Goal: Task Accomplishment & Management: Complete application form

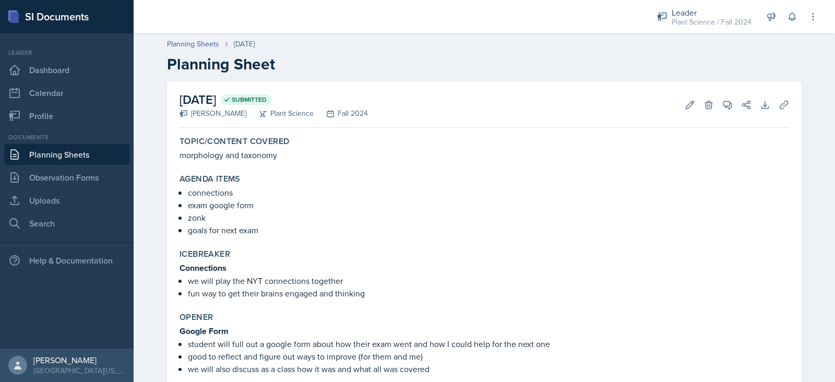
click at [41, 153] on link "Planning Sheets" at bounding box center [66, 154] width 125 height 21
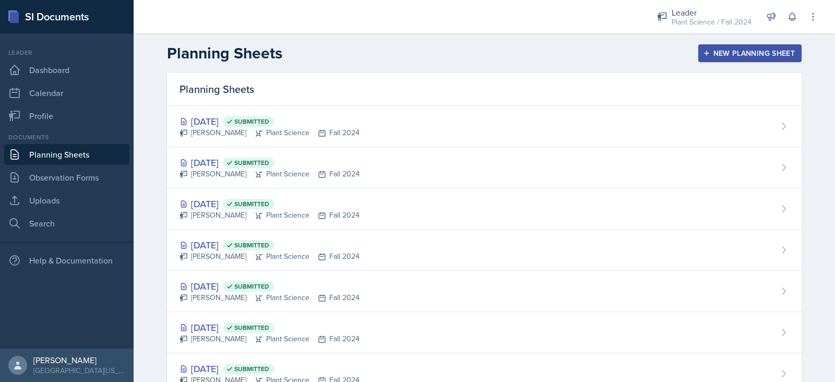
click at [765, 49] on div "New Planning Sheet" at bounding box center [750, 53] width 90 height 8
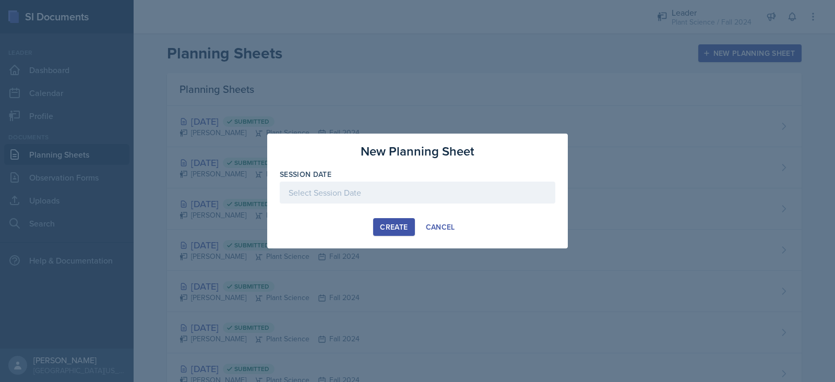
click at [446, 189] on div at bounding box center [418, 193] width 276 height 22
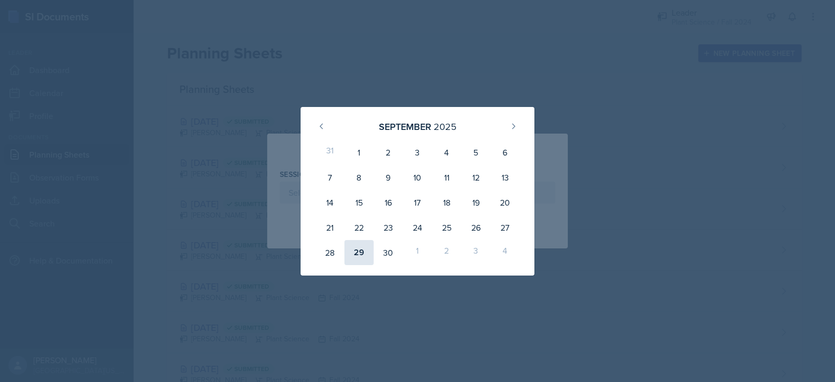
click at [365, 253] on div "29" at bounding box center [358, 252] width 29 height 25
type input "[DATE]"
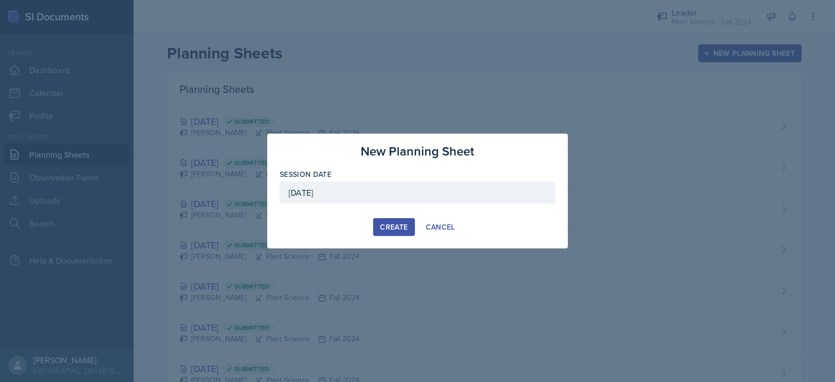
click at [398, 228] on div "Create" at bounding box center [394, 227] width 28 height 8
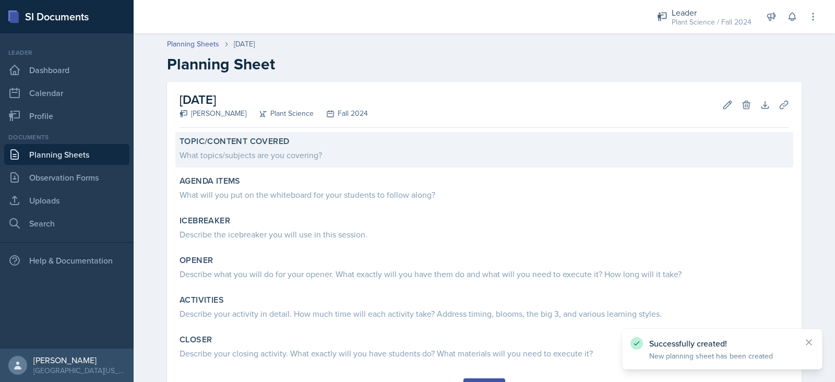
click at [365, 154] on div "What topics/subjects are you covering?" at bounding box center [485, 155] width 610 height 13
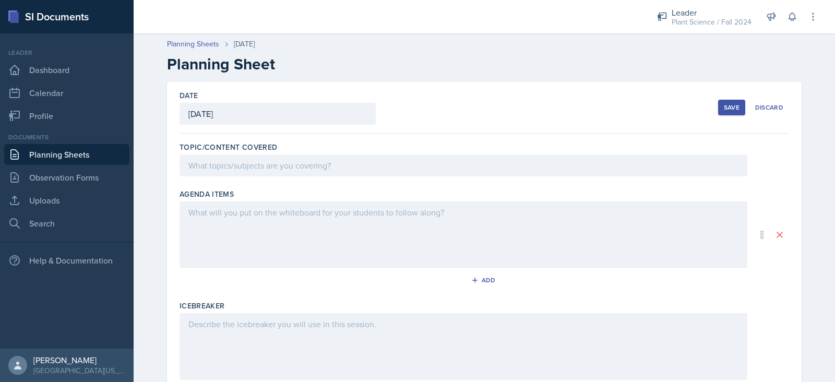
click at [368, 168] on div at bounding box center [464, 165] width 568 height 22
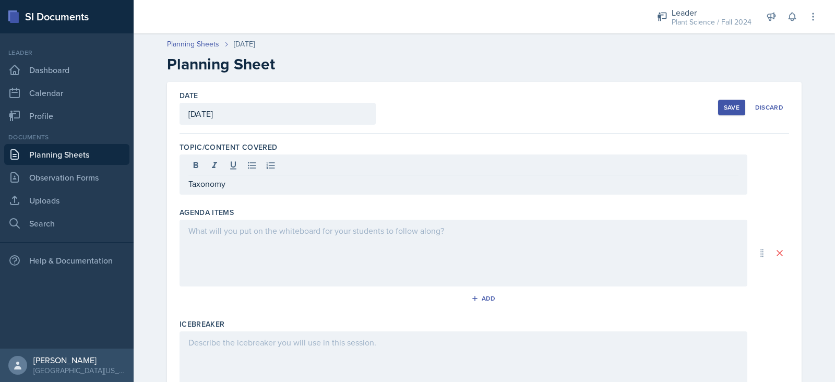
click at [303, 237] on div at bounding box center [464, 253] width 568 height 67
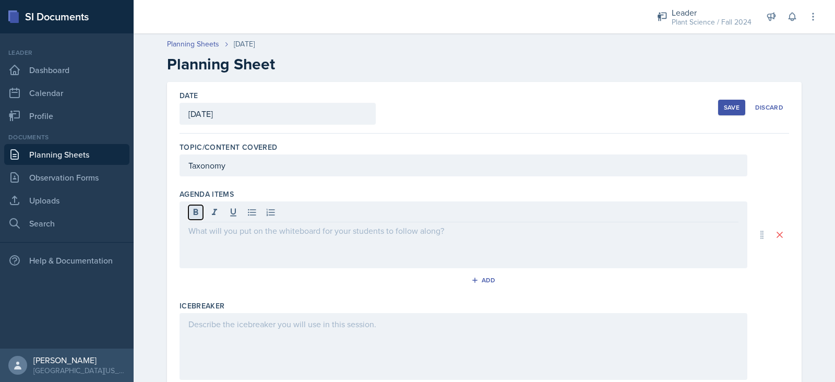
click at [190, 215] on icon at bounding box center [195, 212] width 10 height 10
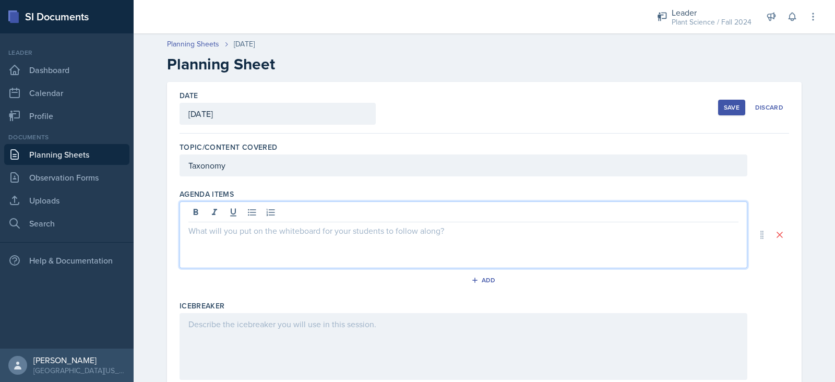
scroll to position [140, 0]
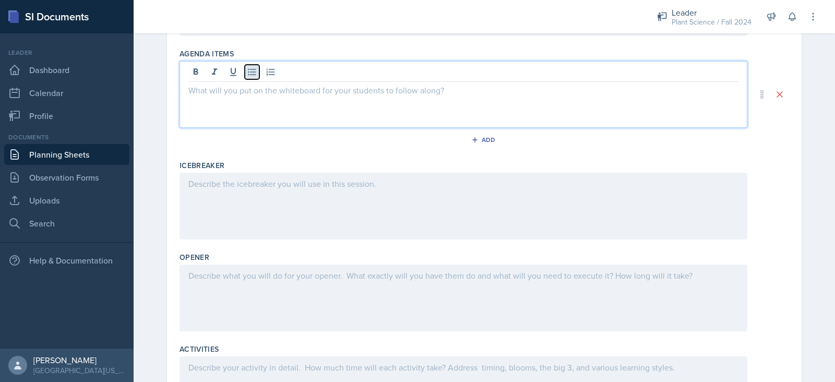
click at [247, 76] on icon at bounding box center [252, 72] width 10 height 10
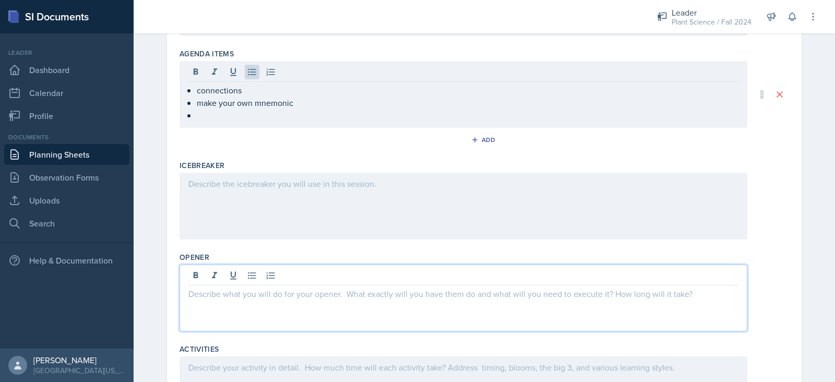
click at [261, 272] on div at bounding box center [464, 298] width 568 height 67
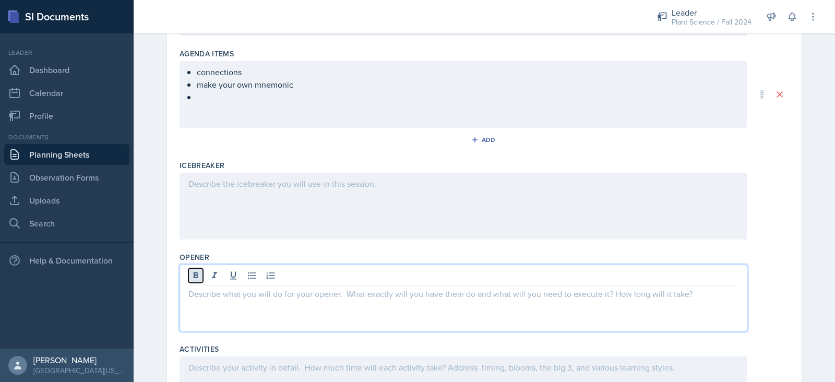
click at [194, 277] on icon at bounding box center [196, 275] width 5 height 6
click at [245, 280] on button at bounding box center [252, 275] width 15 height 15
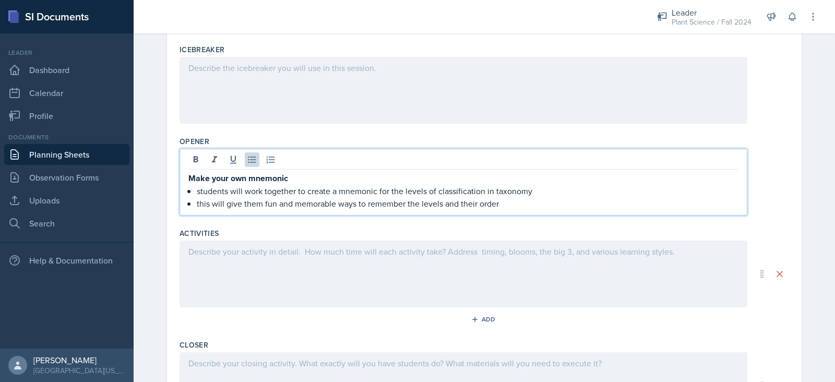
click at [373, 252] on p at bounding box center [463, 251] width 550 height 13
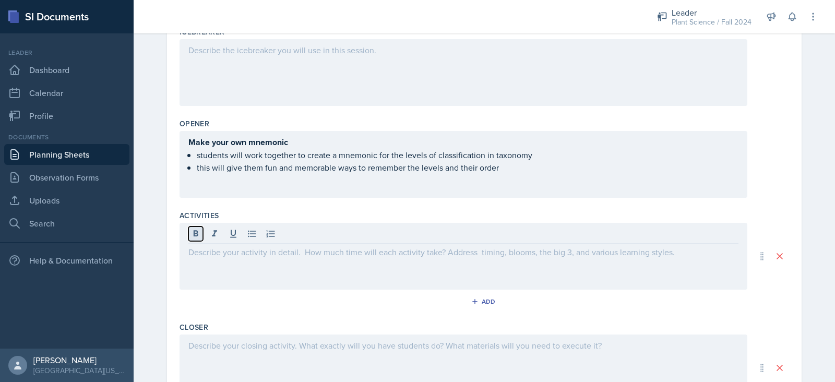
click at [190, 237] on icon at bounding box center [195, 234] width 10 height 10
click at [247, 231] on icon at bounding box center [252, 234] width 10 height 10
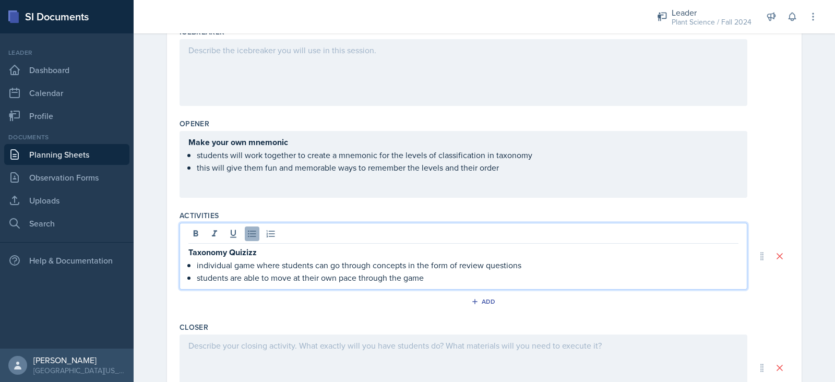
scroll to position [354, 0]
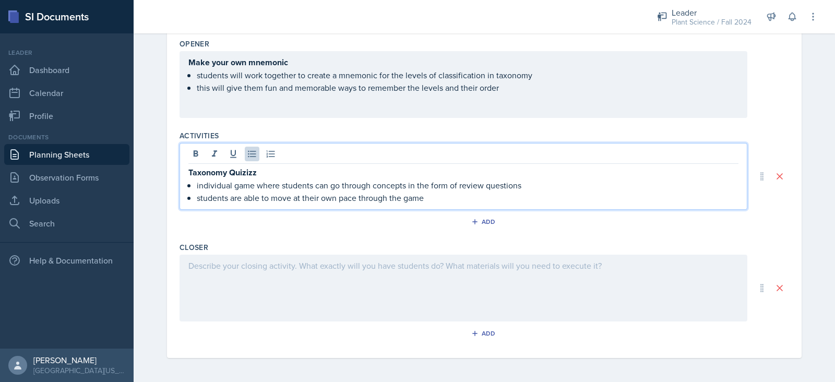
click at [264, 272] on div at bounding box center [464, 288] width 568 height 67
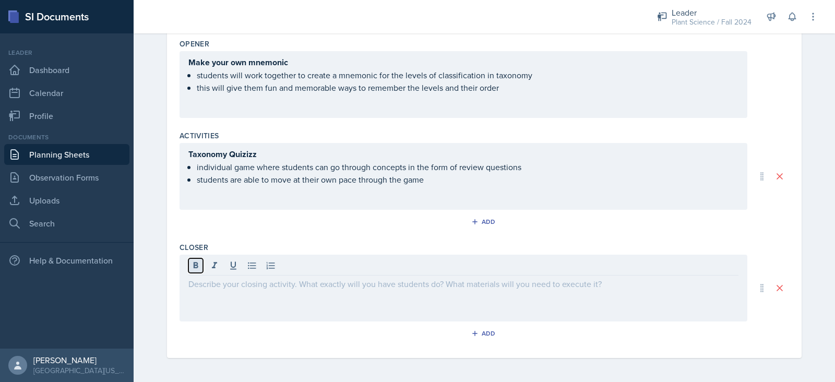
click at [193, 264] on icon at bounding box center [195, 265] width 10 height 10
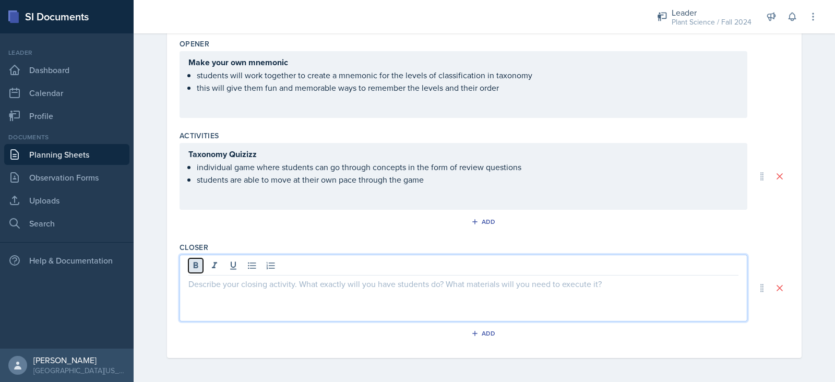
click at [193, 264] on icon at bounding box center [195, 265] width 10 height 10
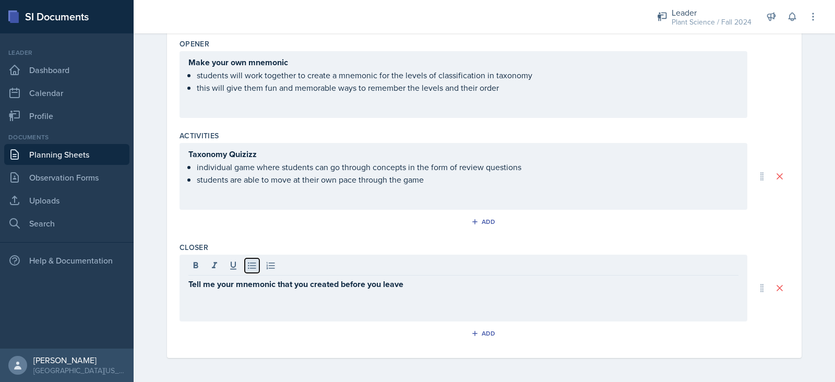
click at [247, 263] on icon at bounding box center [252, 265] width 10 height 10
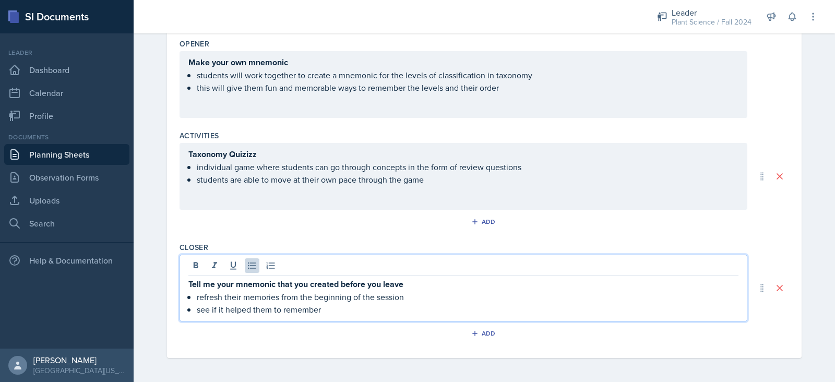
scroll to position [0, 0]
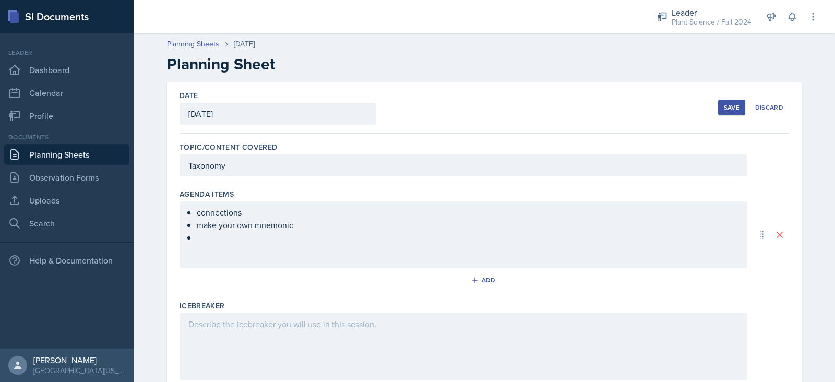
click at [352, 330] on div at bounding box center [464, 346] width 568 height 67
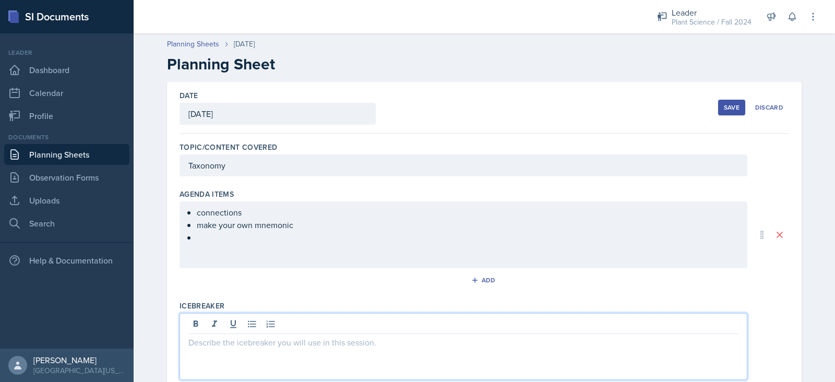
click at [265, 234] on ul "connections make your own mnemonic" at bounding box center [468, 225] width 542 height 38
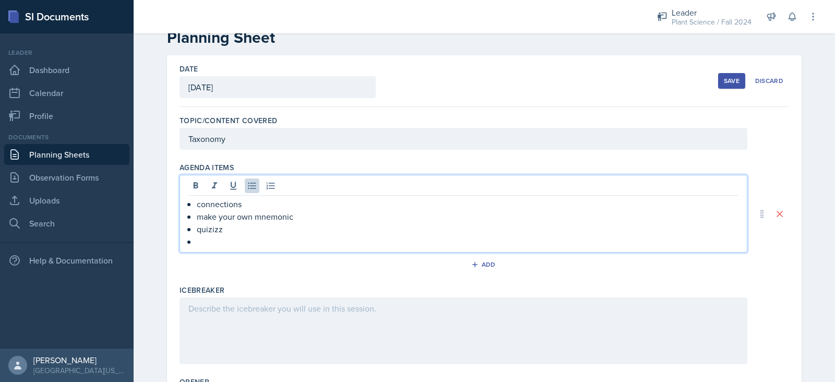
scroll to position [25, 0]
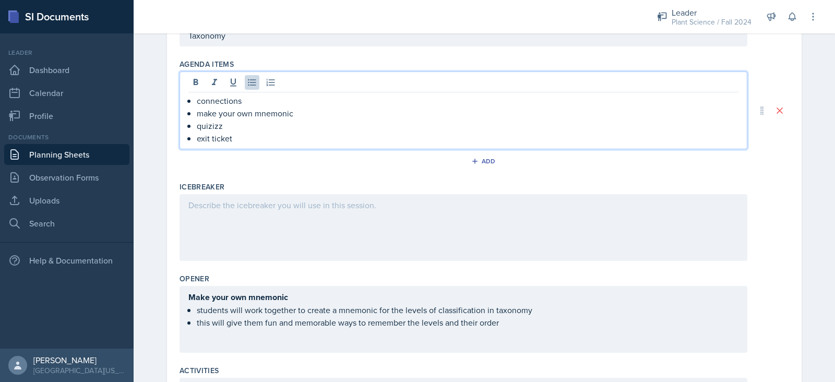
click at [276, 213] on div at bounding box center [464, 227] width 568 height 67
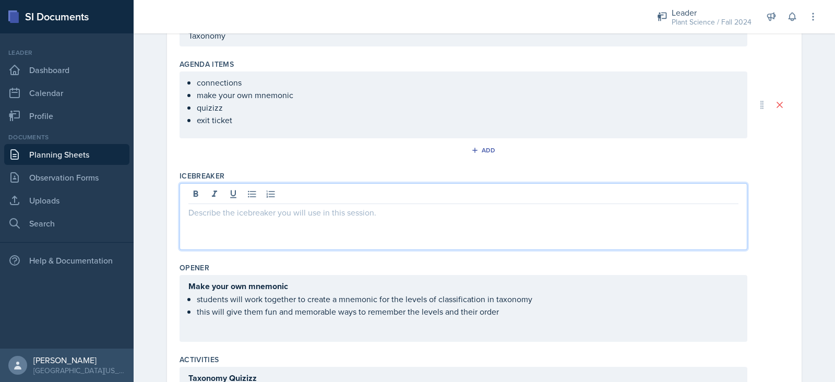
scroll to position [148, 0]
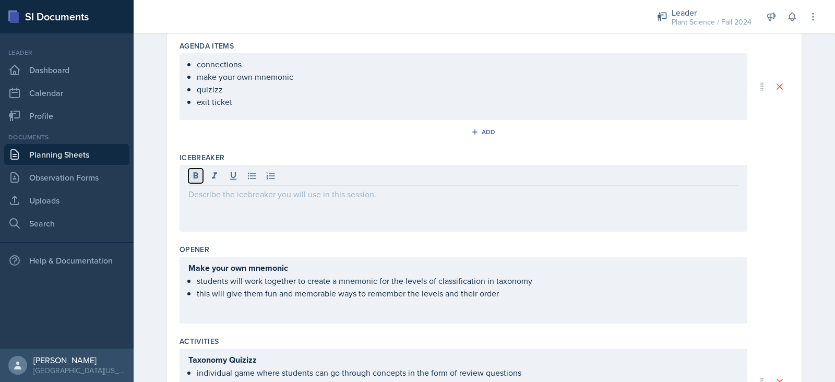
click at [190, 176] on icon at bounding box center [195, 176] width 10 height 10
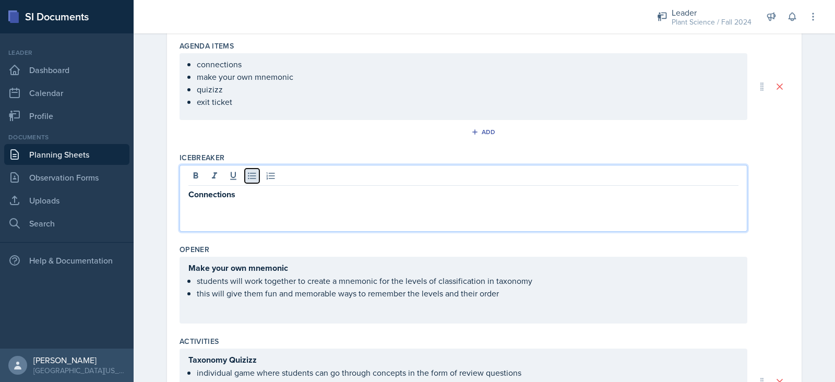
click at [247, 176] on icon at bounding box center [252, 176] width 10 height 10
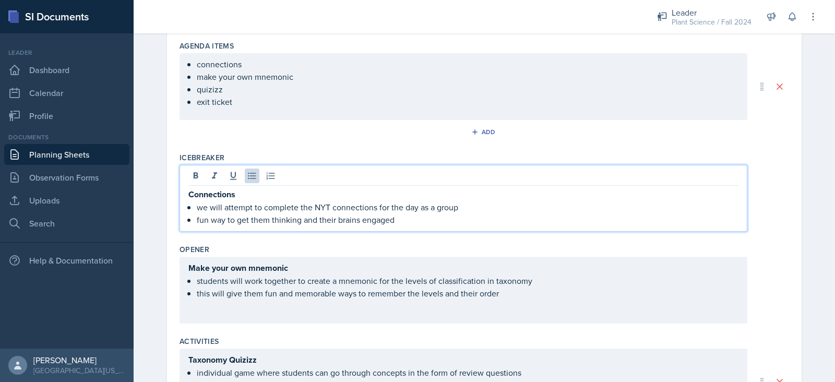
scroll to position [0, 0]
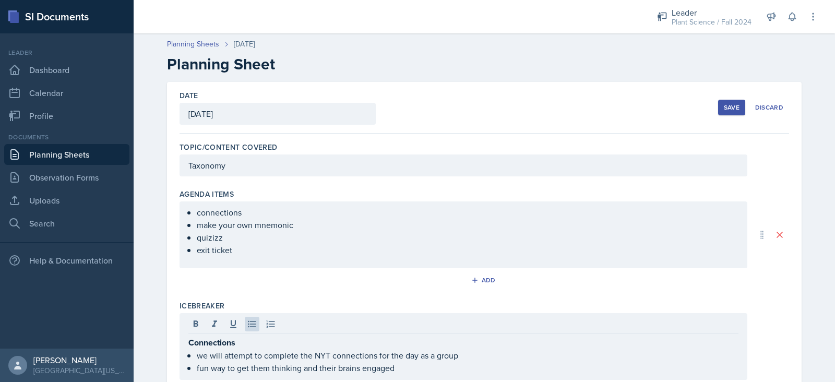
click at [718, 101] on button "Save" at bounding box center [731, 108] width 27 height 16
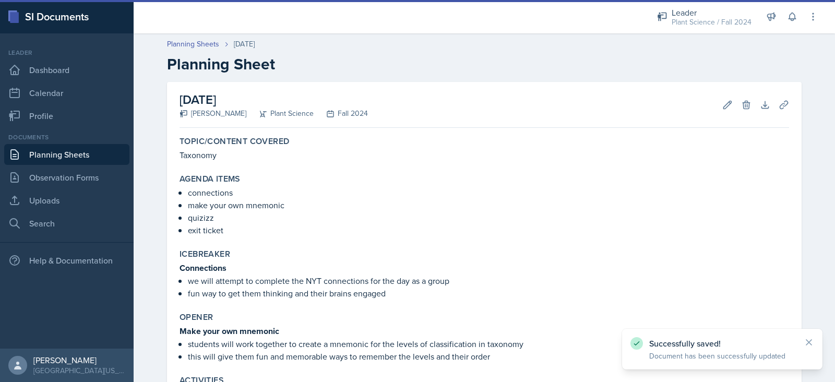
scroll to position [176, 0]
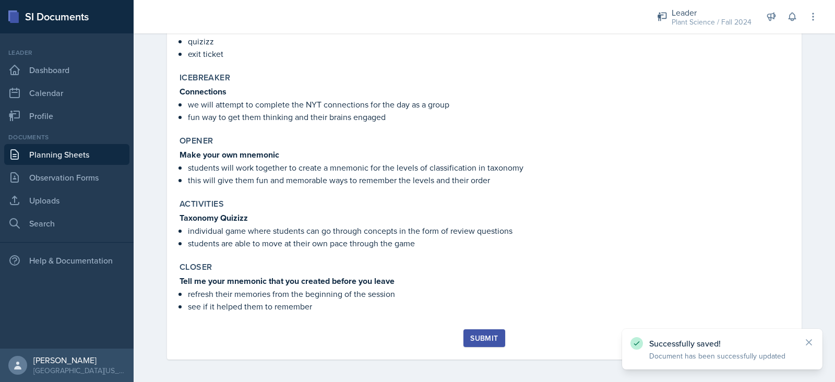
click at [481, 338] on div "Submit" at bounding box center [484, 338] width 28 height 8
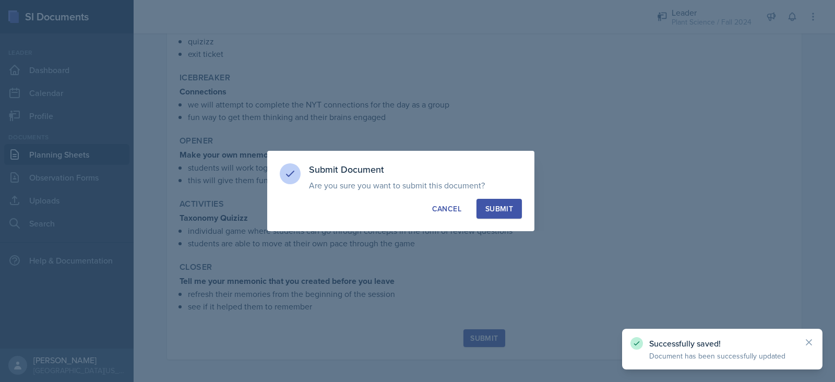
click at [501, 211] on div "Submit" at bounding box center [499, 209] width 28 height 10
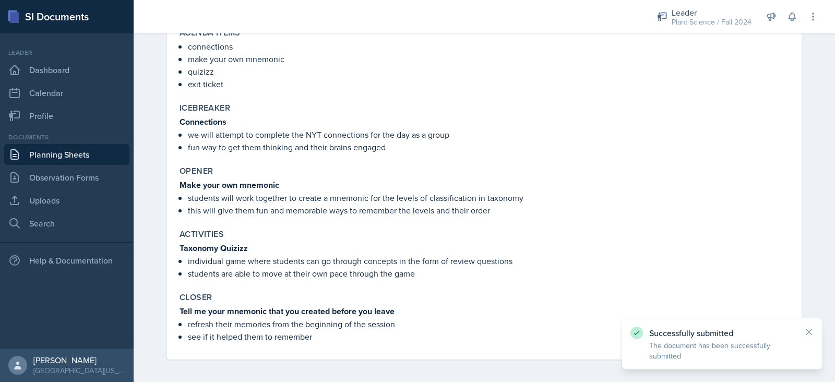
scroll to position [0, 0]
